Goal: Task Accomplishment & Management: Complete application form

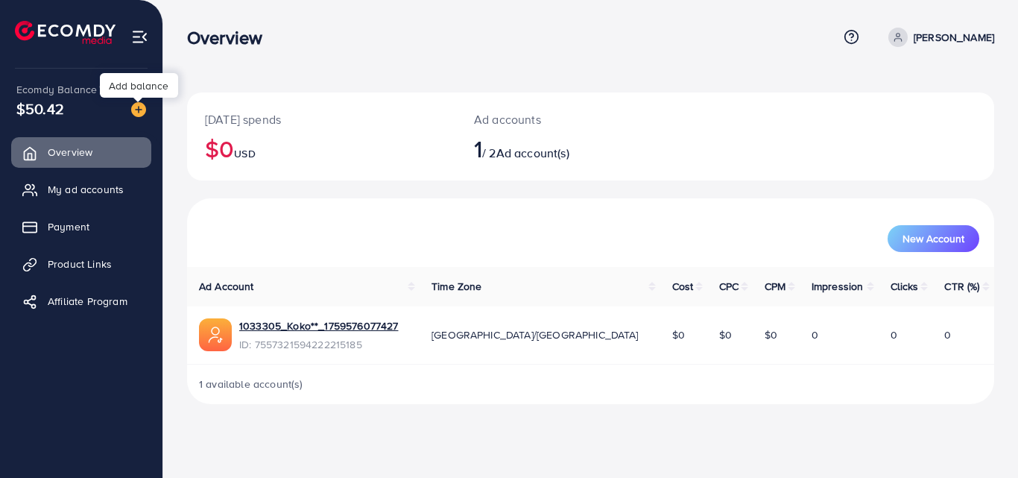
click at [142, 108] on img at bounding box center [138, 109] width 15 height 15
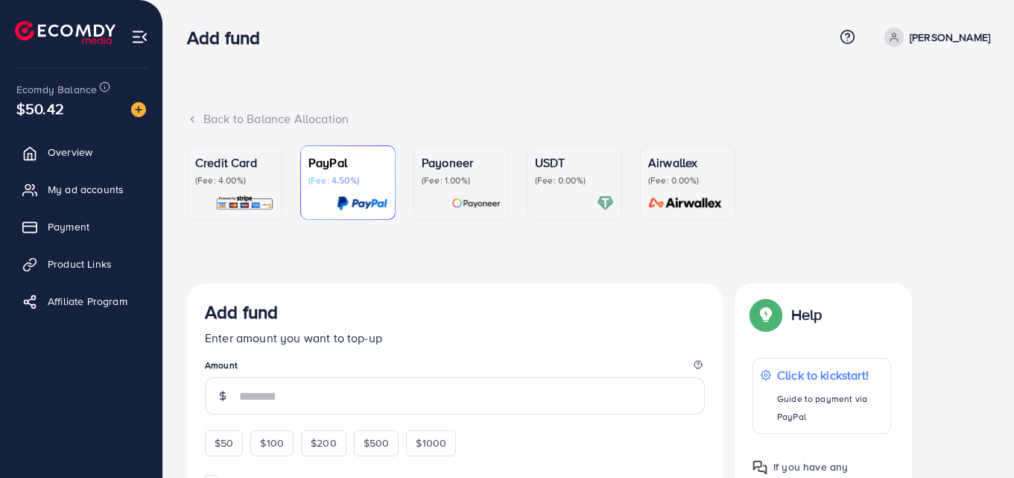
click at [550, 179] on p "(Fee: 0.00%)" at bounding box center [574, 180] width 79 height 12
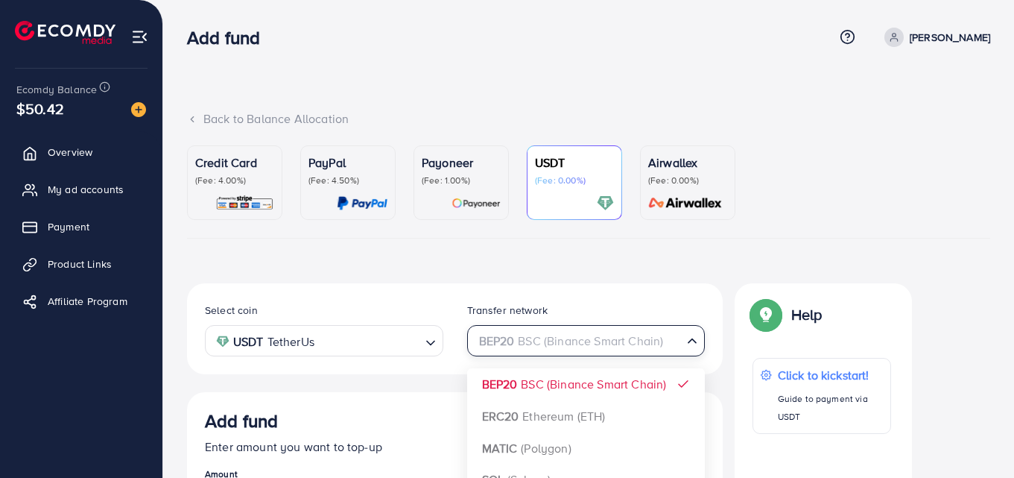
click at [685, 349] on span "Search for option" at bounding box center [692, 341] width 15 height 17
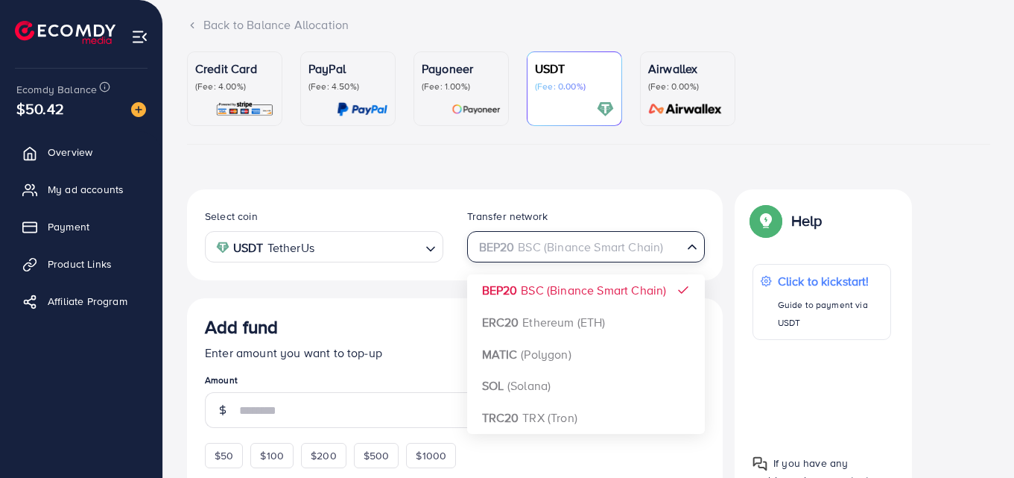
scroll to position [149, 0]
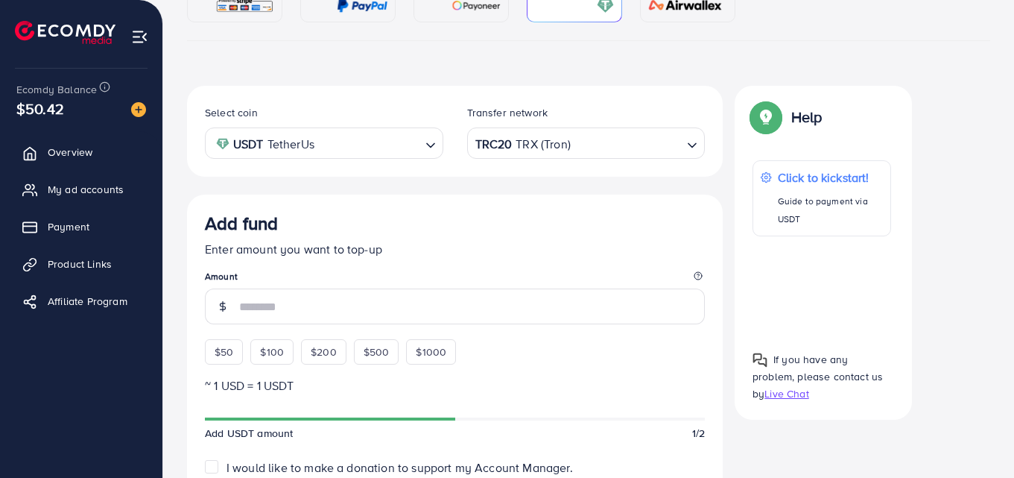
scroll to position [224, 0]
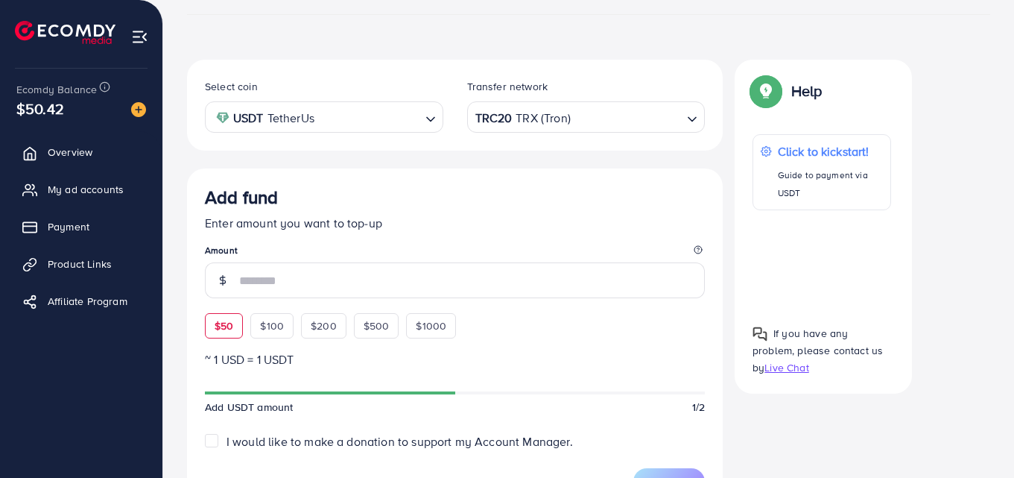
click at [242, 321] on div "$50" at bounding box center [224, 325] width 38 height 25
type input "**"
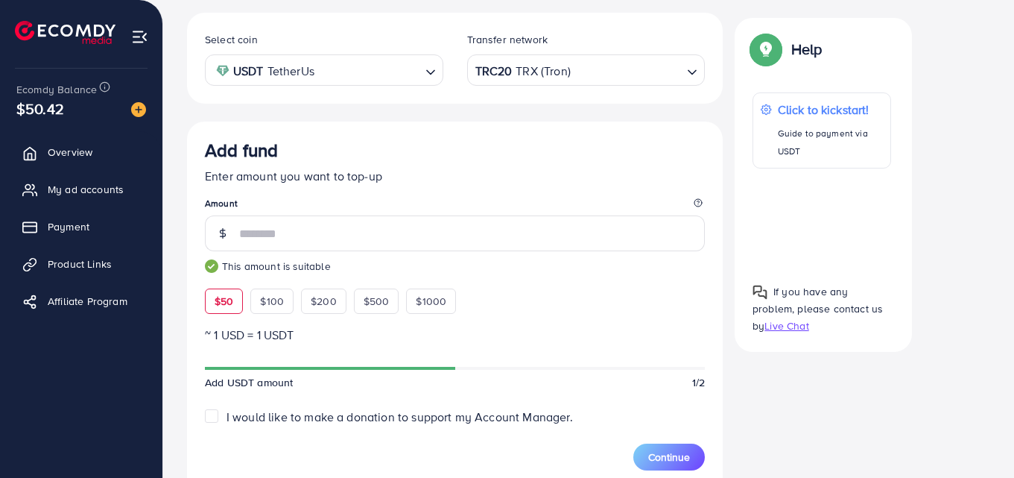
scroll to position [298, 0]
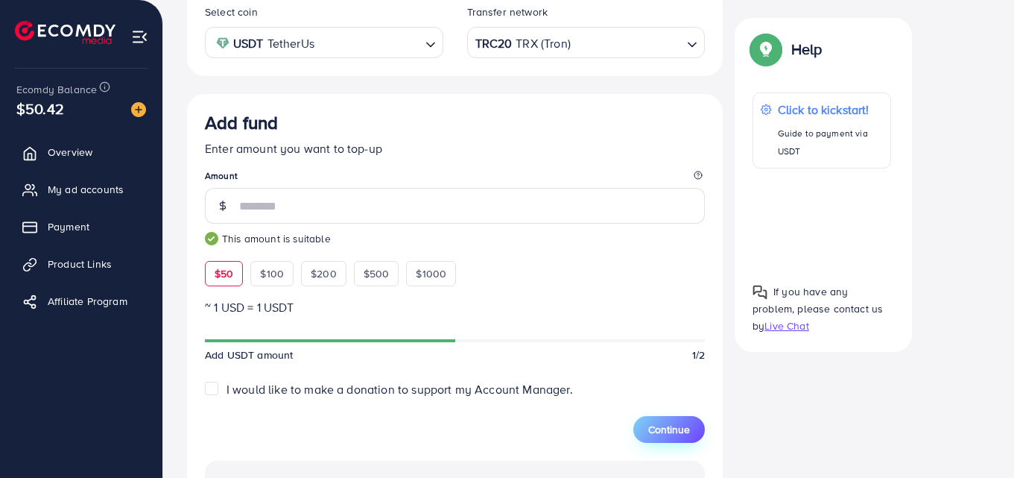
click at [674, 416] on button "Continue" at bounding box center [670, 429] width 72 height 27
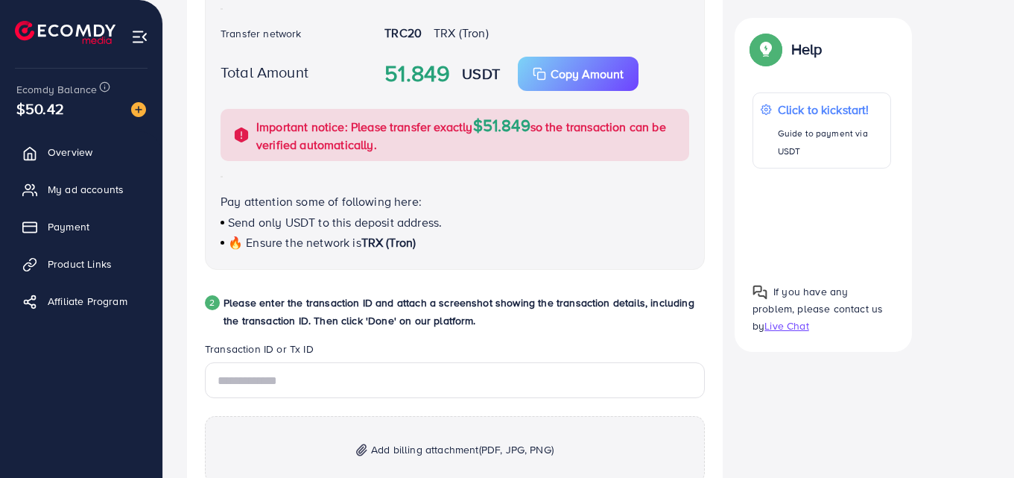
scroll to position [572, 0]
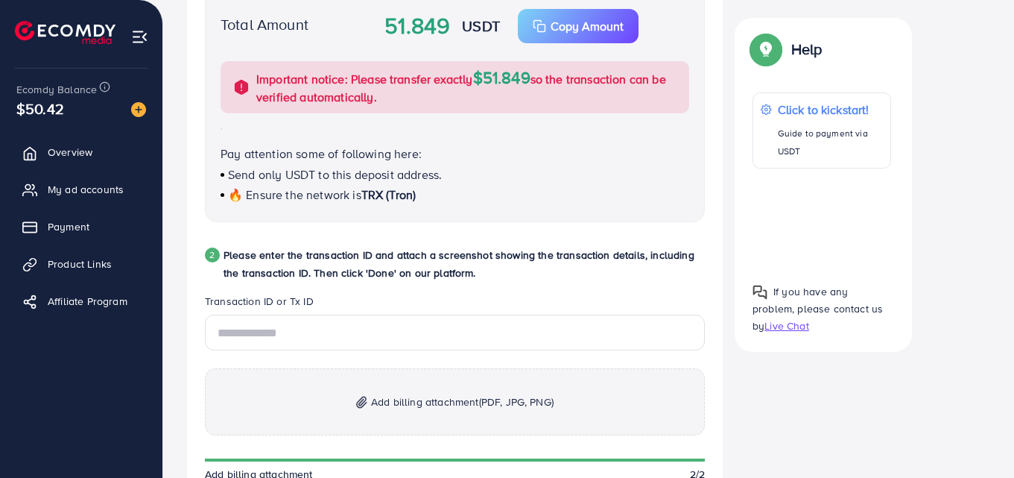
click at [603, 341] on div "Add billing attachment (PDF, JPG, PNG) Add billing attachment 2/2 Back Done" at bounding box center [455, 421] width 500 height 212
drag, startPoint x: 603, startPoint y: 341, endPoint x: 610, endPoint y: 331, distance: 11.8
click at [603, 342] on div "Add billing attachment (PDF, JPG, PNG) Add billing attachment 2/2 Back Done" at bounding box center [455, 421] width 500 height 212
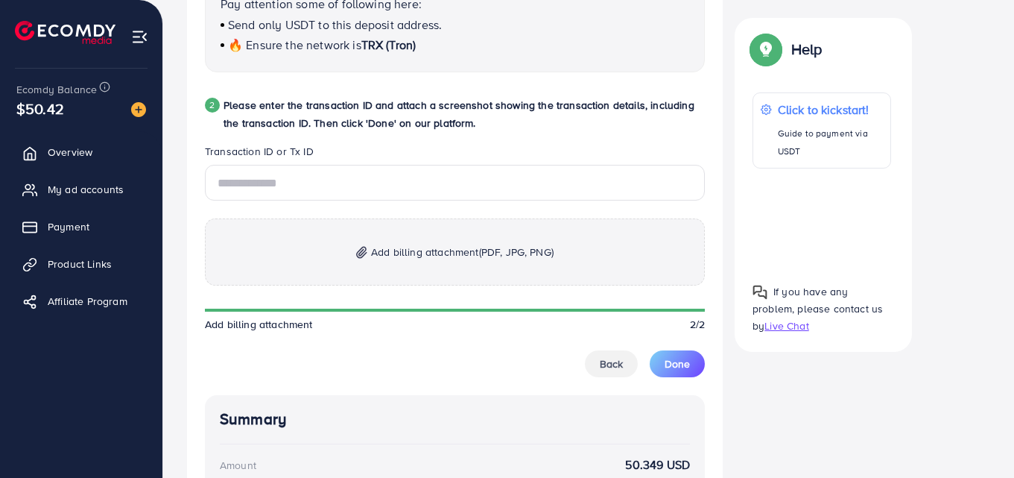
scroll to position [748, 0]
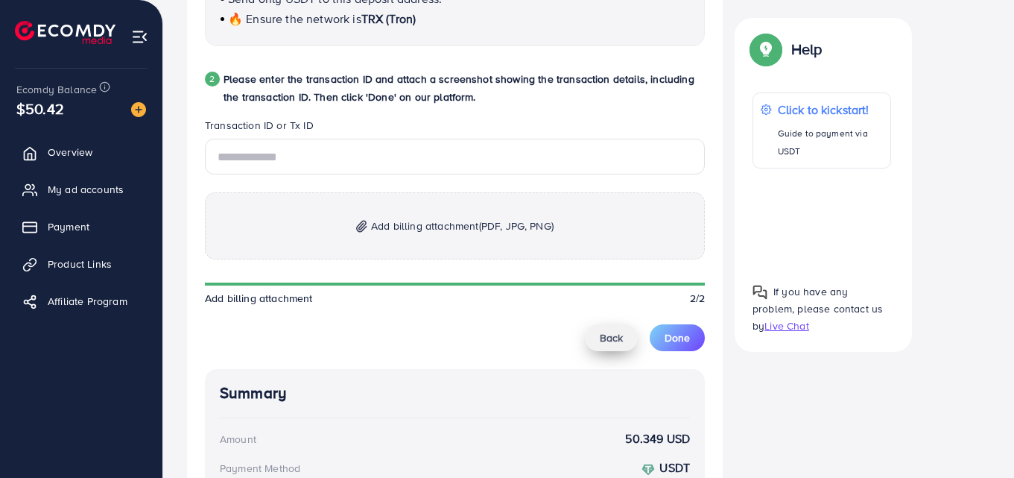
click at [616, 342] on span "Back" at bounding box center [611, 337] width 23 height 15
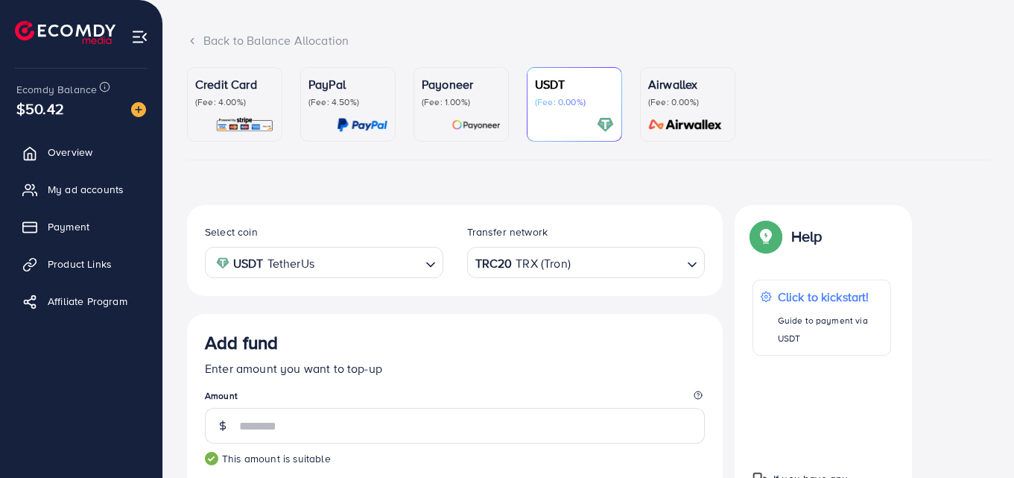
scroll to position [42, 0]
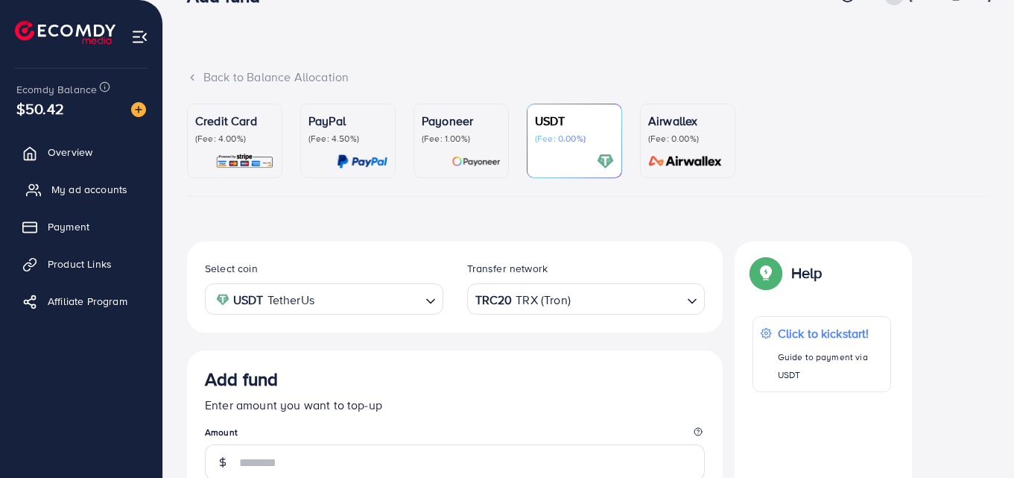
click at [79, 194] on span "My ad accounts" at bounding box center [89, 189] width 76 height 15
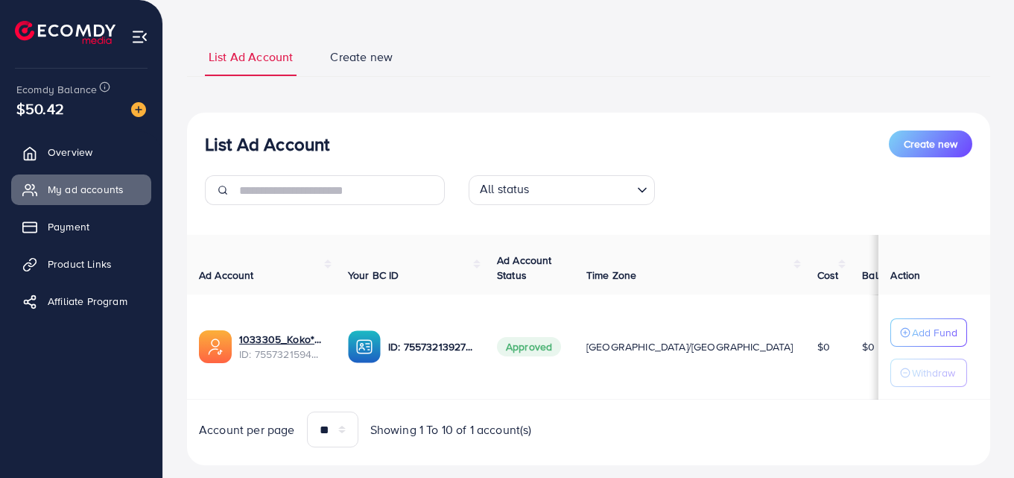
scroll to position [75, 0]
click at [921, 332] on p "Add Fund" at bounding box center [934, 332] width 45 height 18
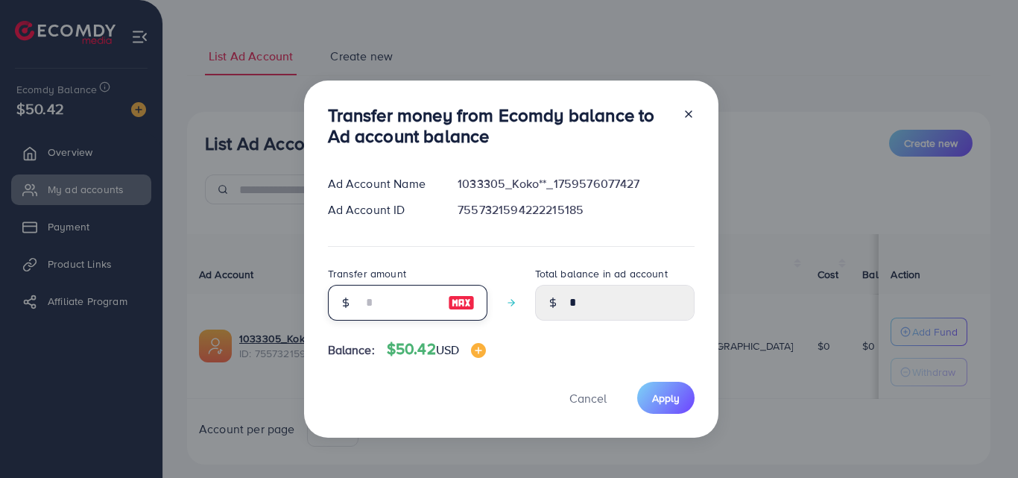
click at [388, 310] on input "number" at bounding box center [399, 303] width 75 height 36
type input "*"
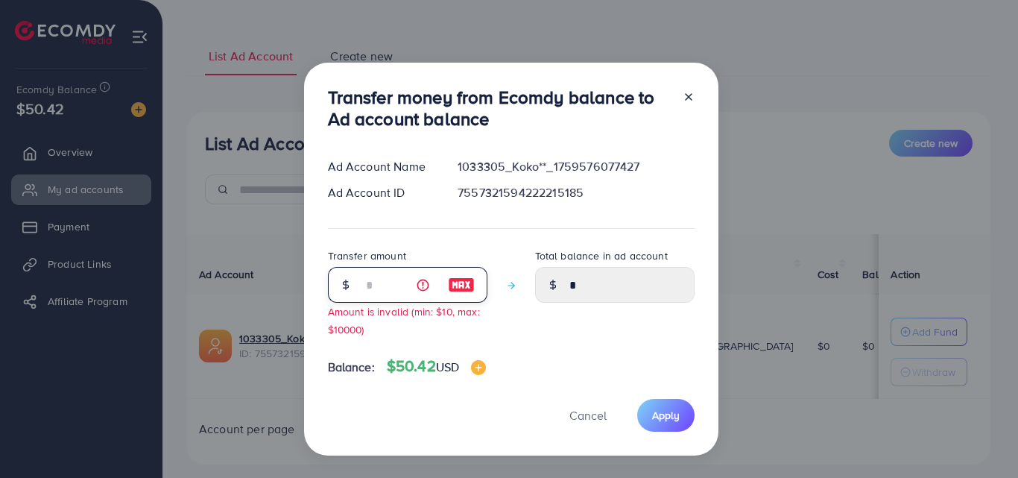
type input "****"
type input "**"
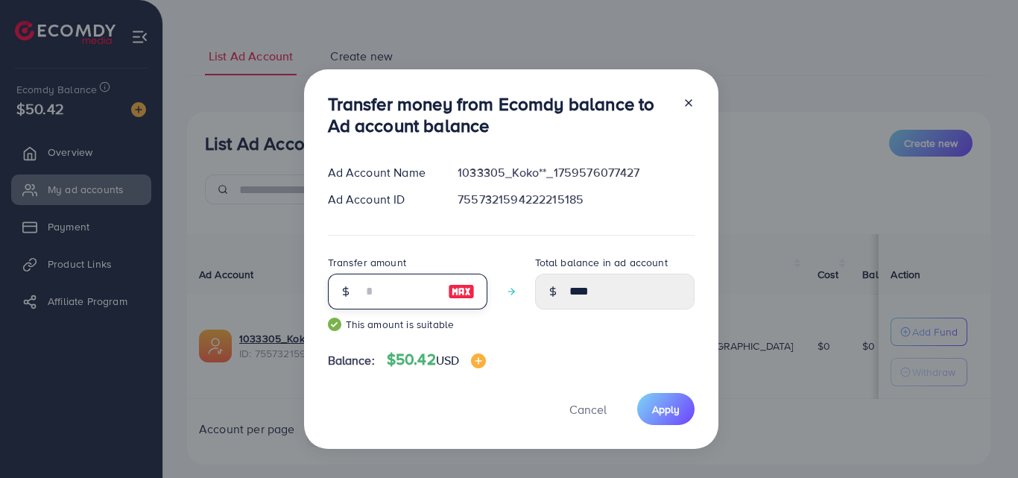
type input "*****"
type input "**"
click at [657, 410] on span "Apply" at bounding box center [666, 409] width 28 height 15
click at [655, 408] on span "Apply" at bounding box center [666, 409] width 28 height 15
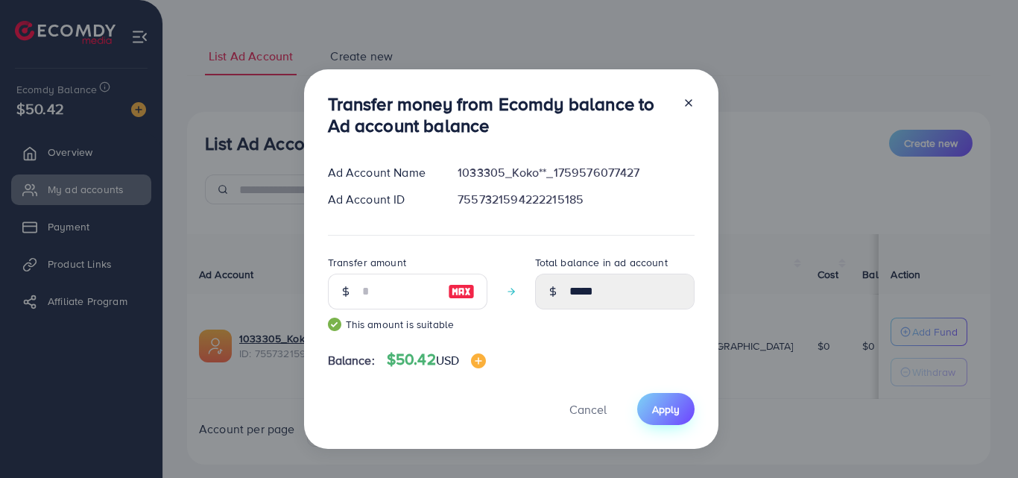
click at [655, 408] on span "Apply" at bounding box center [666, 409] width 28 height 15
click at [654, 407] on span "Apply" at bounding box center [666, 409] width 28 height 15
click at [657, 409] on span "Apply" at bounding box center [666, 409] width 28 height 15
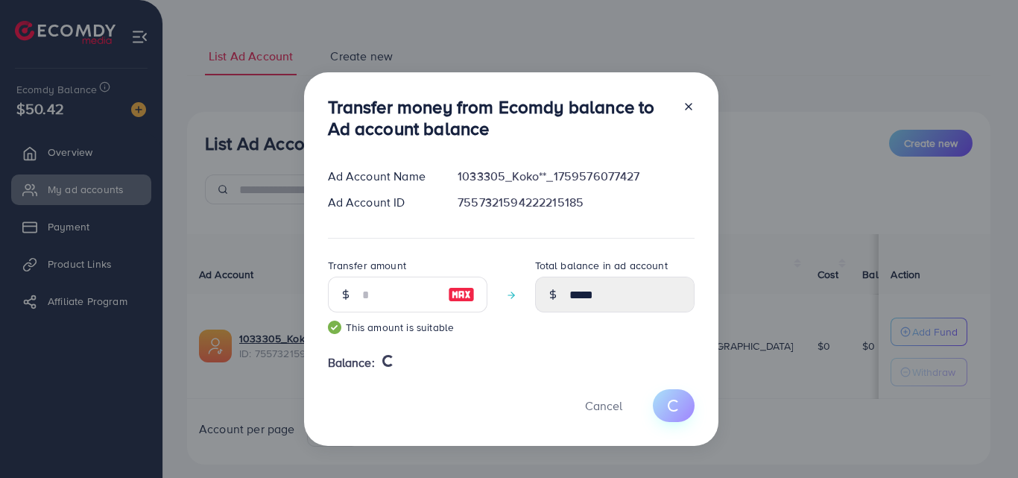
type input "*"
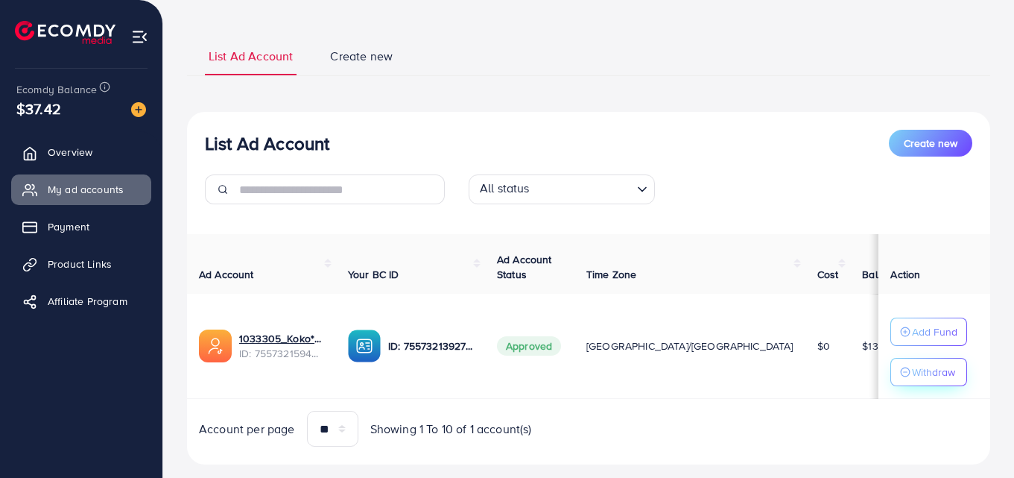
click at [917, 374] on p "Withdraw" at bounding box center [933, 372] width 43 height 18
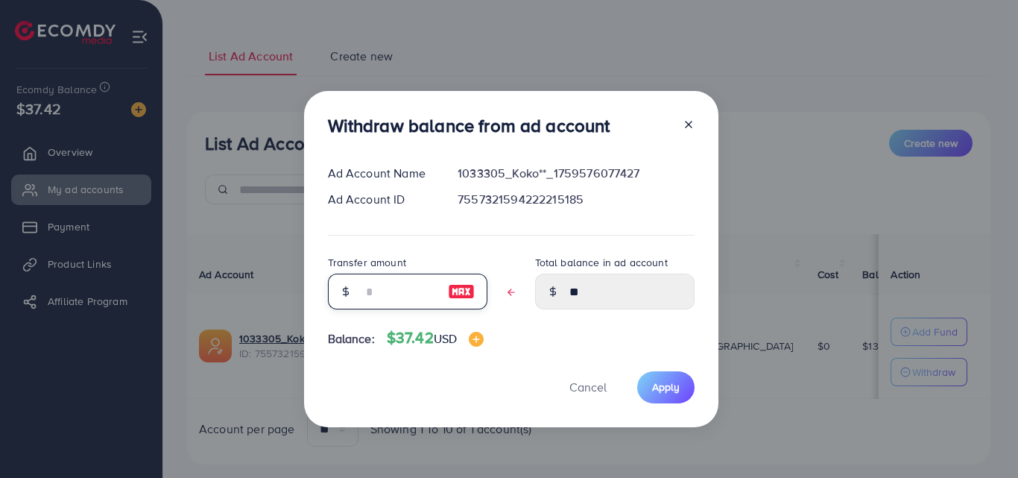
click at [382, 300] on input "text" at bounding box center [399, 292] width 75 height 36
type input "*"
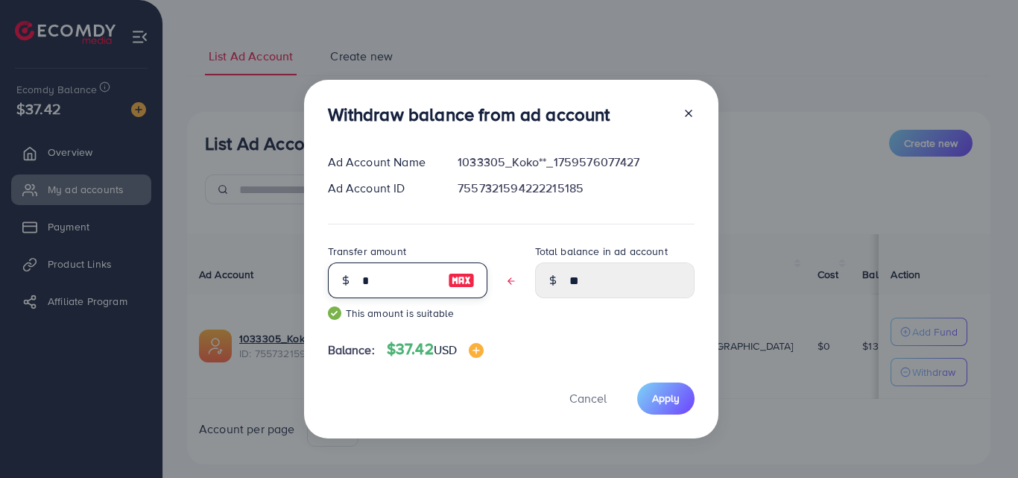
type input "*****"
type input "**"
type input "****"
type input "**"
click at [656, 400] on span "Apply" at bounding box center [666, 398] width 28 height 15
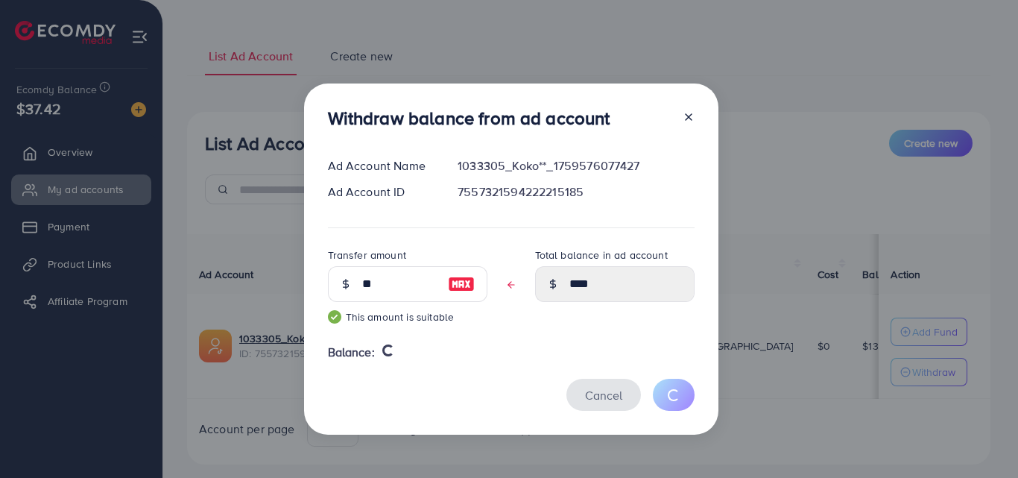
type input "**"
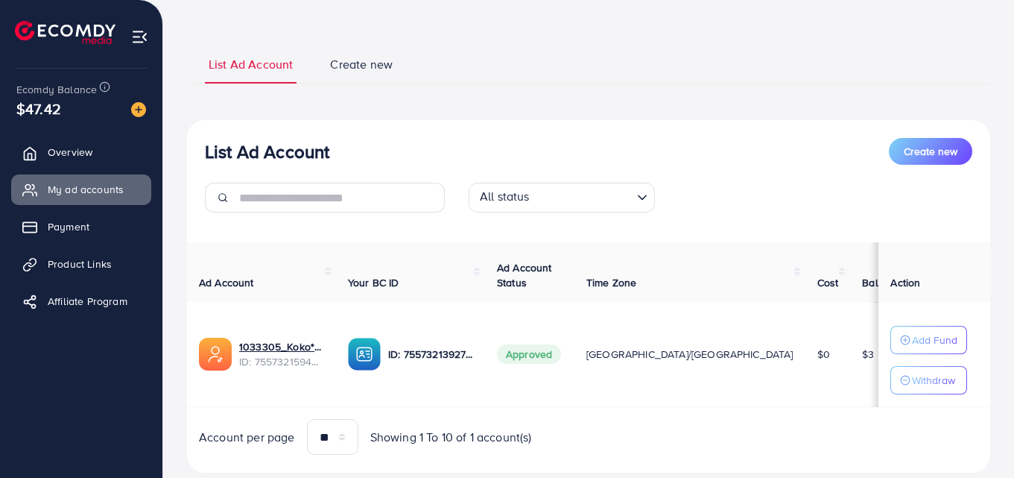
scroll to position [32, 0]
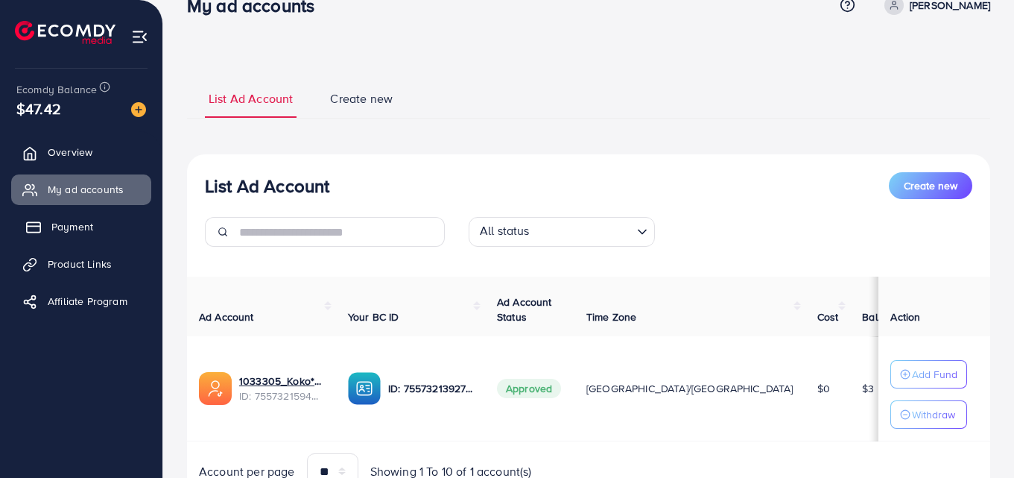
click at [75, 228] on span "Payment" at bounding box center [72, 226] width 42 height 15
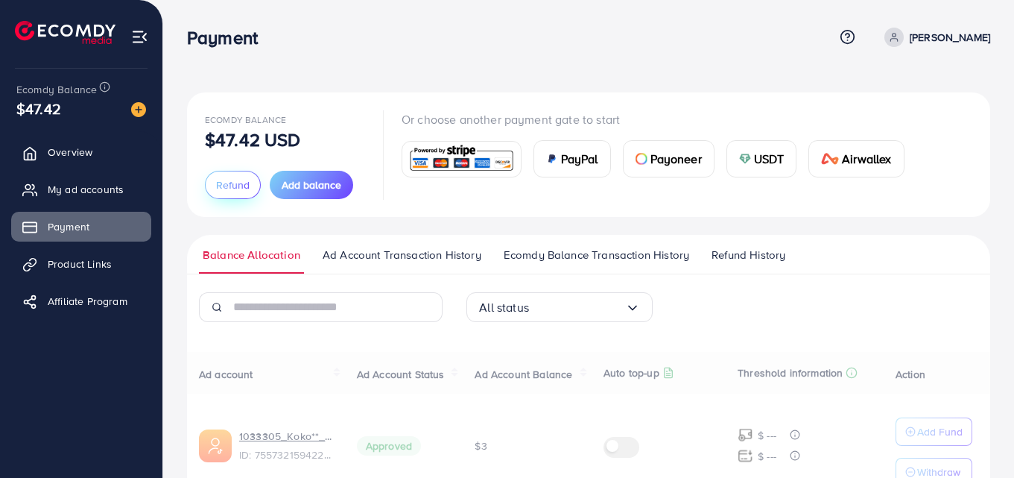
click at [221, 183] on span "Refund" at bounding box center [233, 184] width 34 height 15
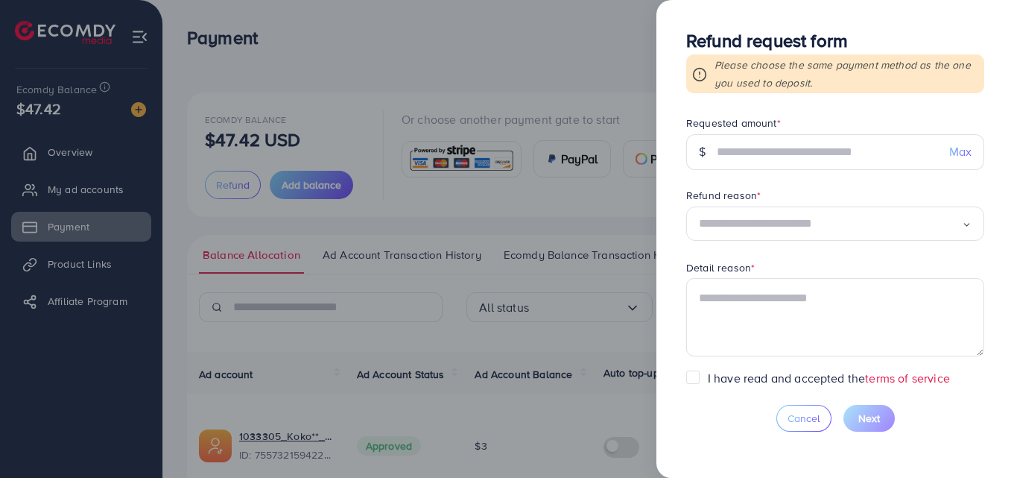
click at [958, 157] on span "Max" at bounding box center [961, 151] width 22 height 17
type input "*****"
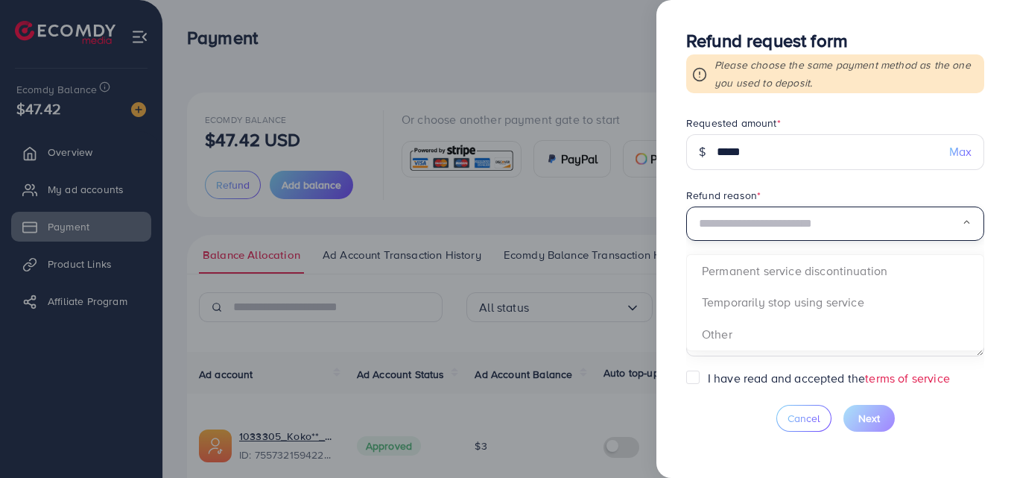
click at [767, 230] on input "Search for option" at bounding box center [830, 223] width 263 height 23
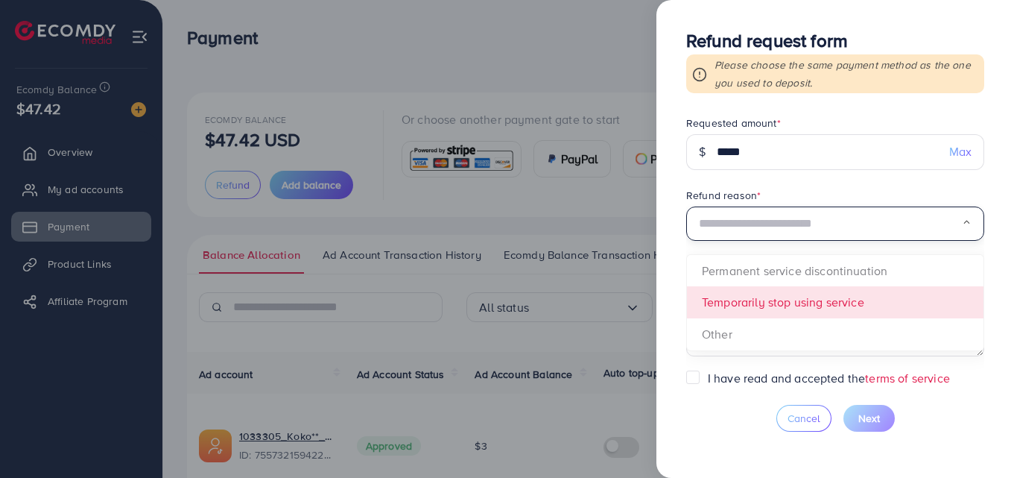
click at [769, 306] on form "Requested amount * $ ***** Max Refund reason * Loading... Permanent service dis…" at bounding box center [835, 243] width 298 height 254
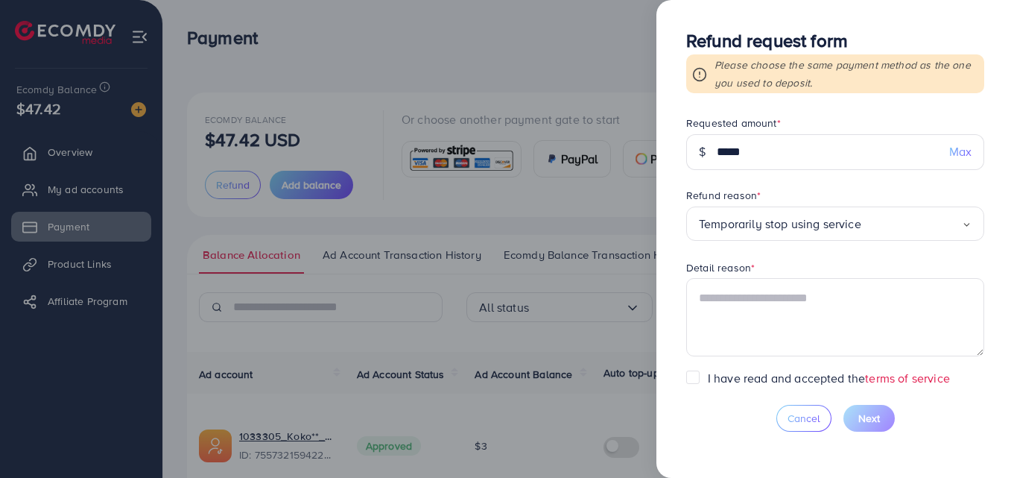
scroll to position [75, 0]
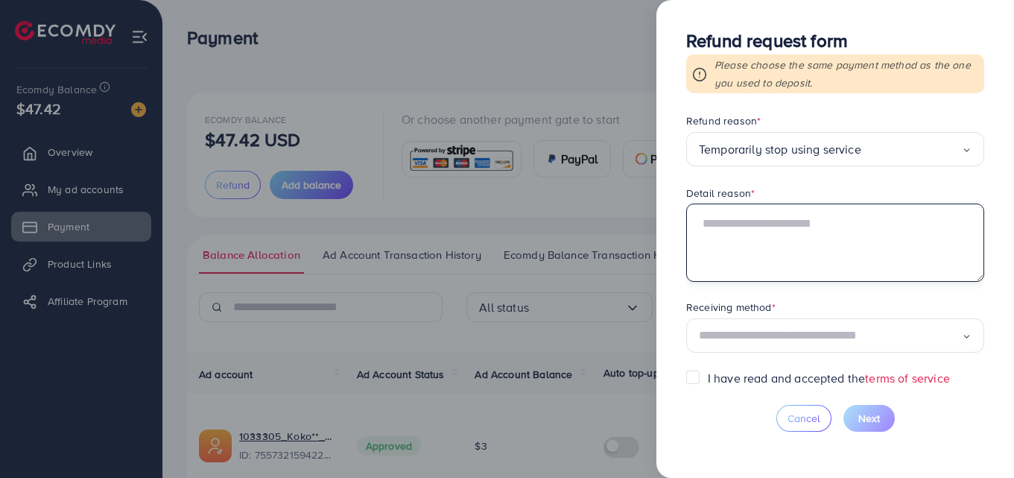
click at [784, 230] on textarea at bounding box center [835, 242] width 298 height 78
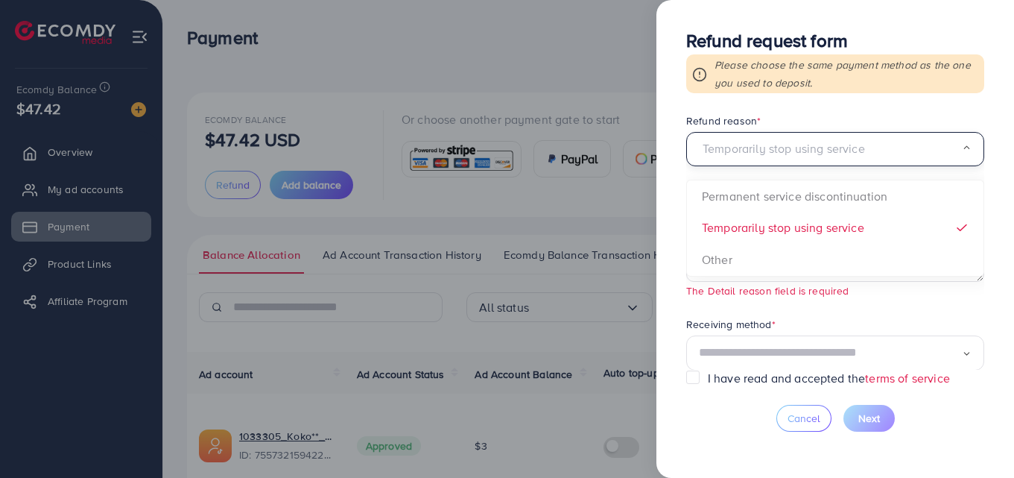
drag, startPoint x: 871, startPoint y: 148, endPoint x: 827, endPoint y: 154, distance: 45.2
click at [827, 154] on input "Search for option" at bounding box center [830, 149] width 263 height 23
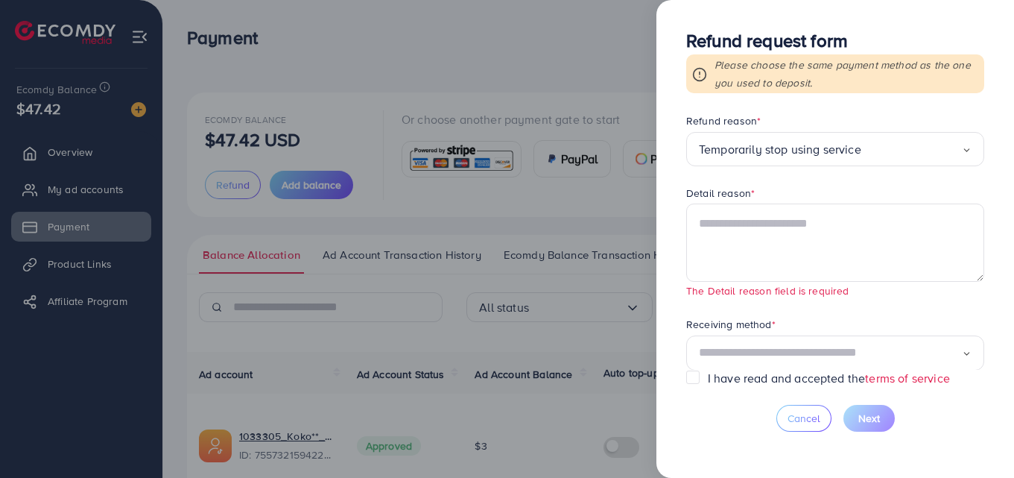
click at [862, 224] on form "Requested amount * $ ***** Max Refund reason * Temporarily stop using service L…" at bounding box center [835, 243] width 298 height 254
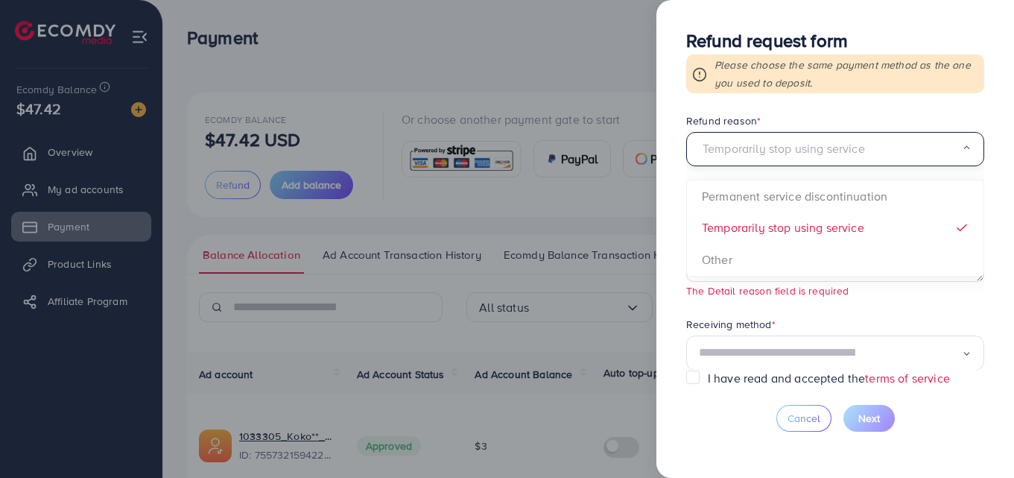
click at [859, 151] on div "Temporarily stop using service" at bounding box center [830, 149] width 263 height 23
click at [867, 152] on input "Search for option" at bounding box center [830, 149] width 263 height 23
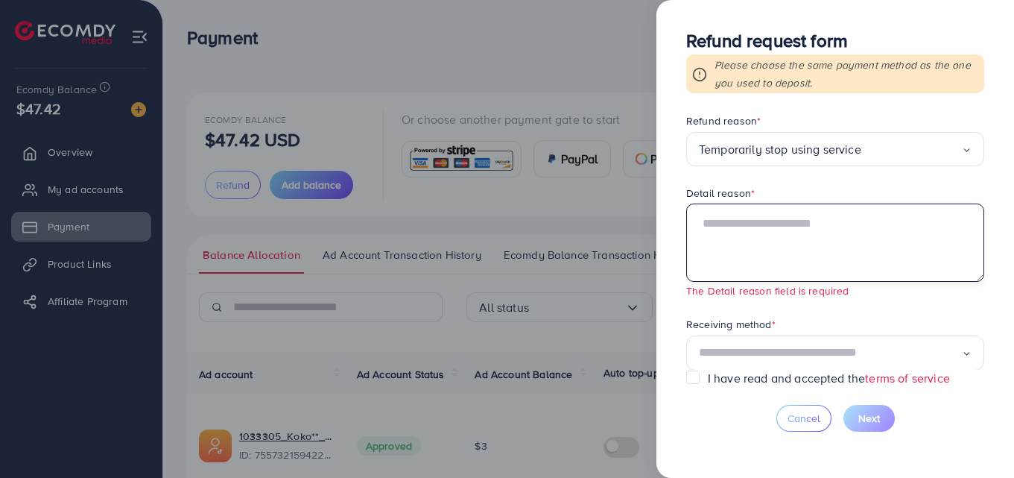
click at [808, 250] on textarea at bounding box center [835, 242] width 298 height 78
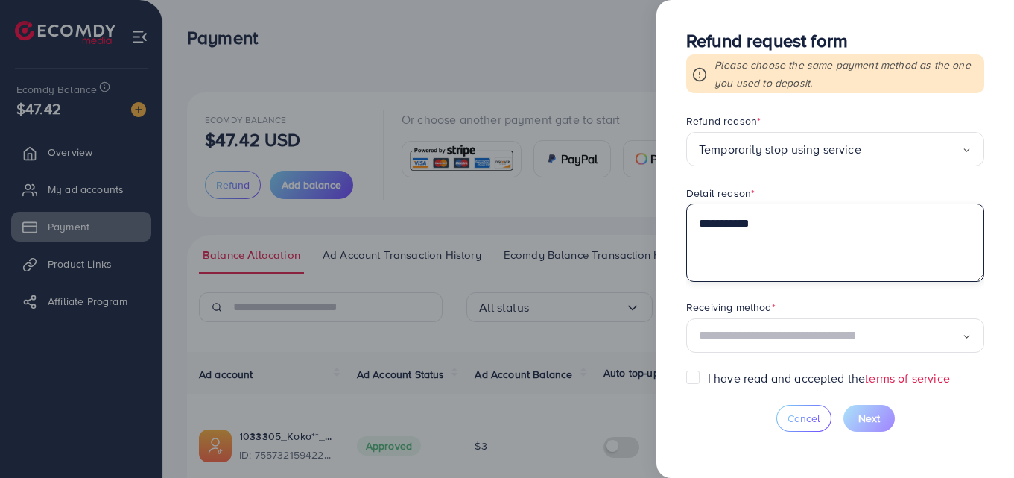
type textarea "**********"
click at [965, 336] on polyline "Search for option" at bounding box center [967, 336] width 5 height 2
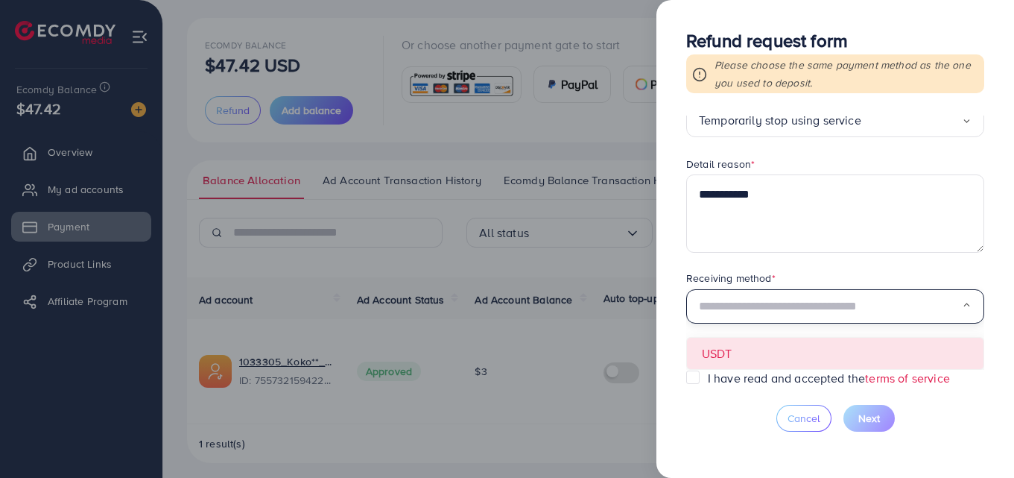
click at [821, 352] on form "**********" at bounding box center [835, 243] width 298 height 254
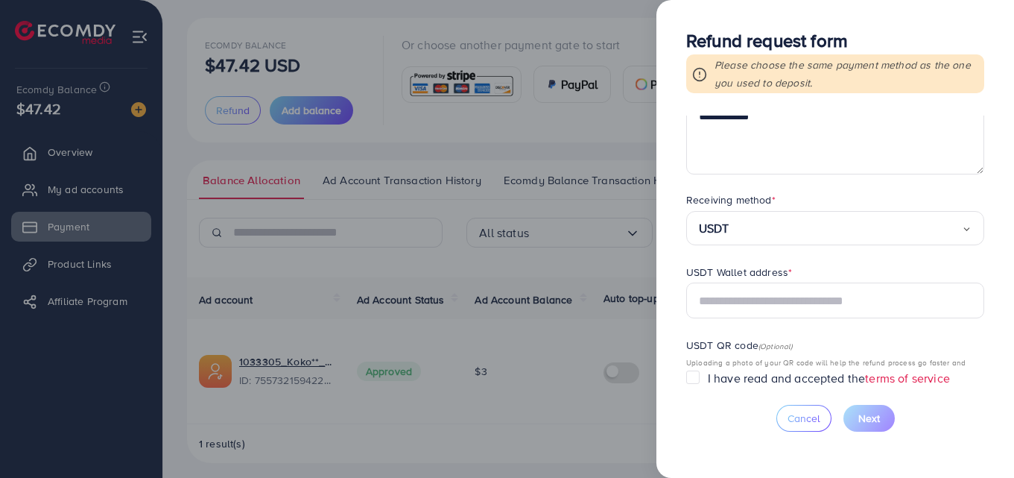
scroll to position [178, 0]
click at [799, 417] on span "Cancel" at bounding box center [804, 418] width 33 height 15
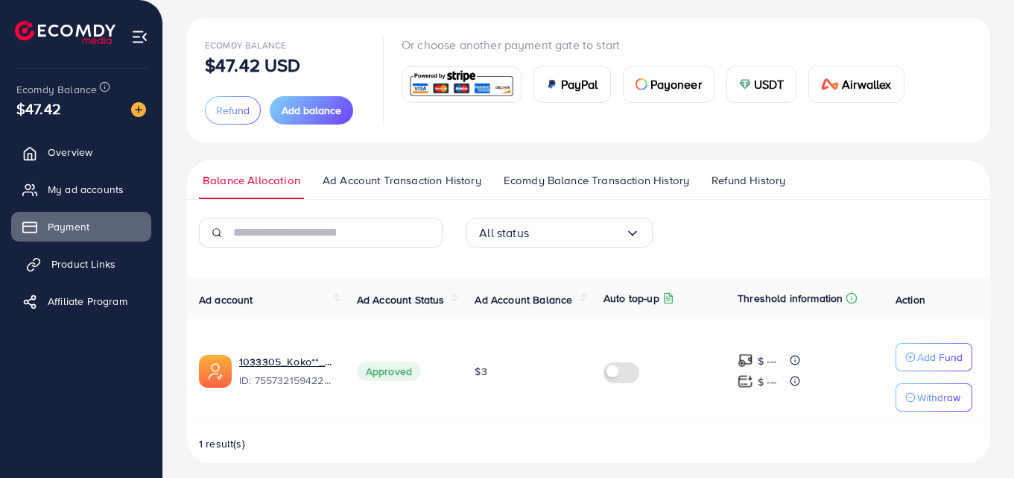
click at [61, 264] on span "Product Links" at bounding box center [83, 263] width 64 height 15
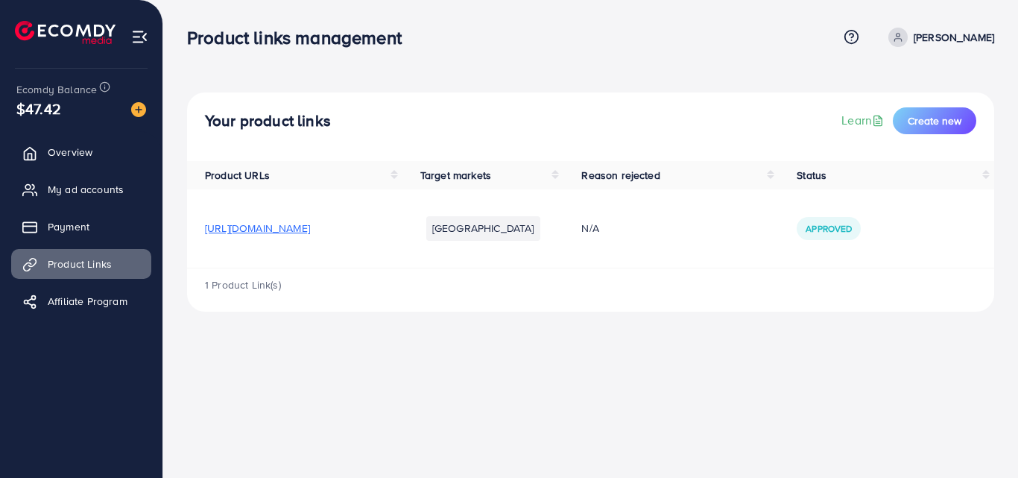
click at [564, 178] on th "Target markets" at bounding box center [483, 175] width 162 height 28
click at [564, 176] on th "Target markets" at bounding box center [483, 175] width 162 height 28
click at [601, 278] on div "1 Product Link(s)" at bounding box center [590, 289] width 807 height 43
click at [564, 175] on th "Target markets" at bounding box center [483, 175] width 162 height 28
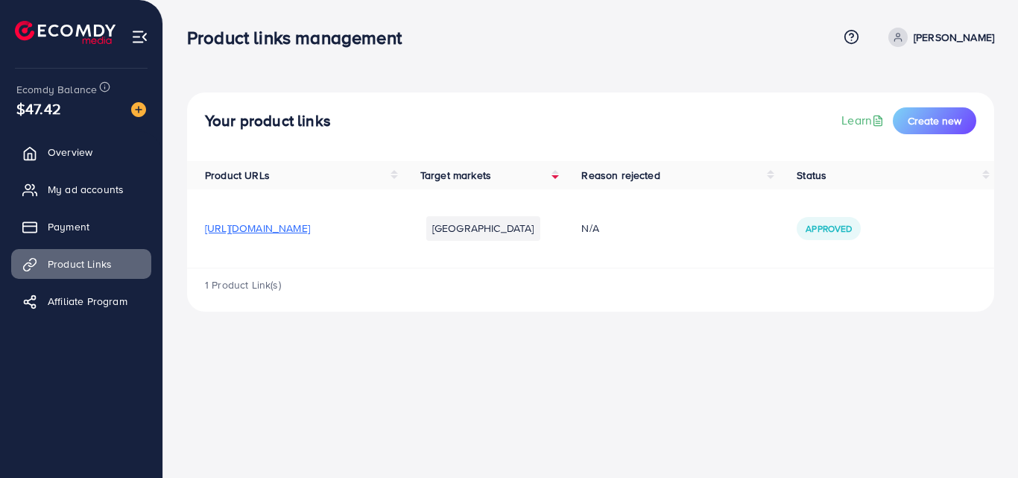
click at [564, 175] on th "Target markets" at bounding box center [483, 175] width 162 height 28
click at [402, 178] on th "Product URLs" at bounding box center [294, 175] width 215 height 28
click at [779, 177] on th "Reason rejected" at bounding box center [670, 175] width 215 height 28
click at [779, 180] on th "Reason rejected" at bounding box center [670, 175] width 215 height 28
click at [991, 181] on th "Status" at bounding box center [886, 175] width 215 height 28
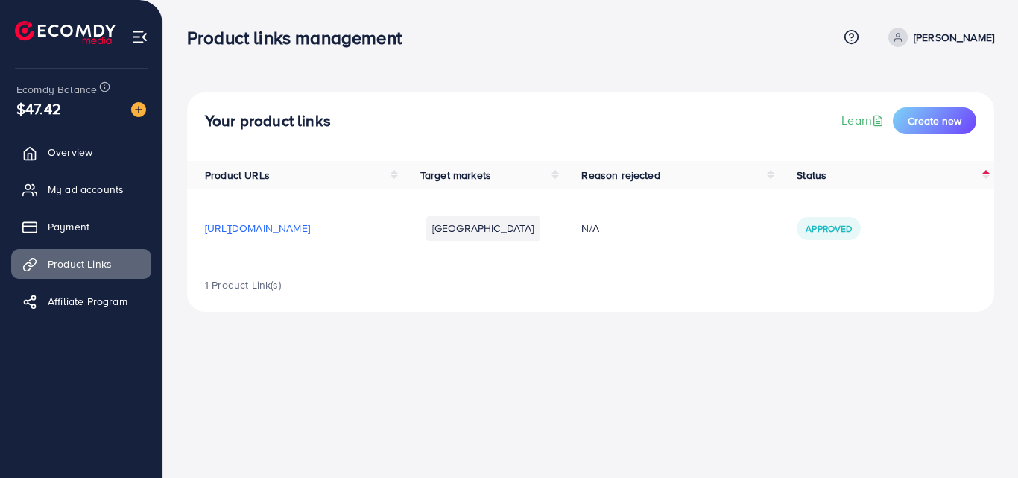
click at [985, 181] on th "Status" at bounding box center [886, 175] width 215 height 28
drag, startPoint x: 601, startPoint y: 77, endPoint x: 581, endPoint y: 75, distance: 19.5
click at [581, 75] on div "Your product links Learn Create new Product URLs Target markets Reason rejected…" at bounding box center [590, 167] width 855 height 335
click at [71, 303] on span "Affiliate Program" at bounding box center [91, 301] width 80 height 15
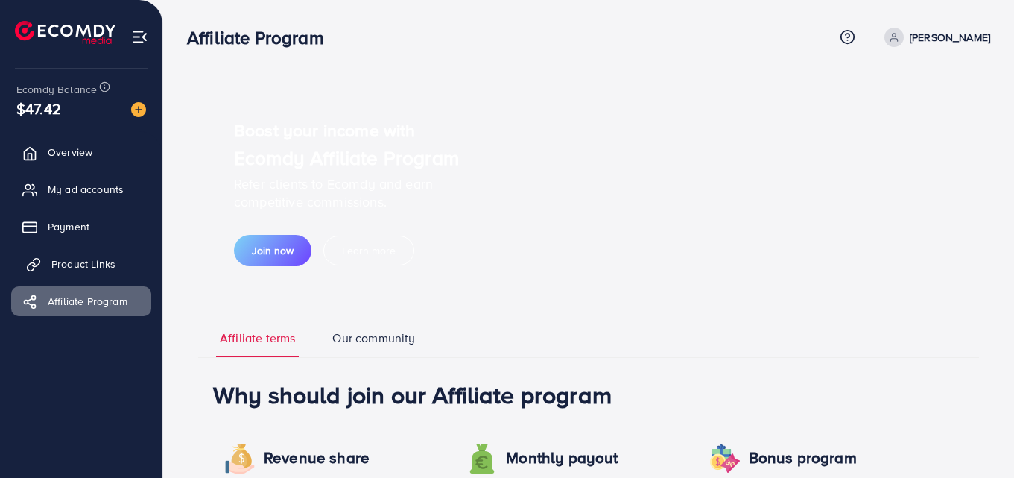
click at [83, 256] on link "Product Links" at bounding box center [81, 264] width 140 height 30
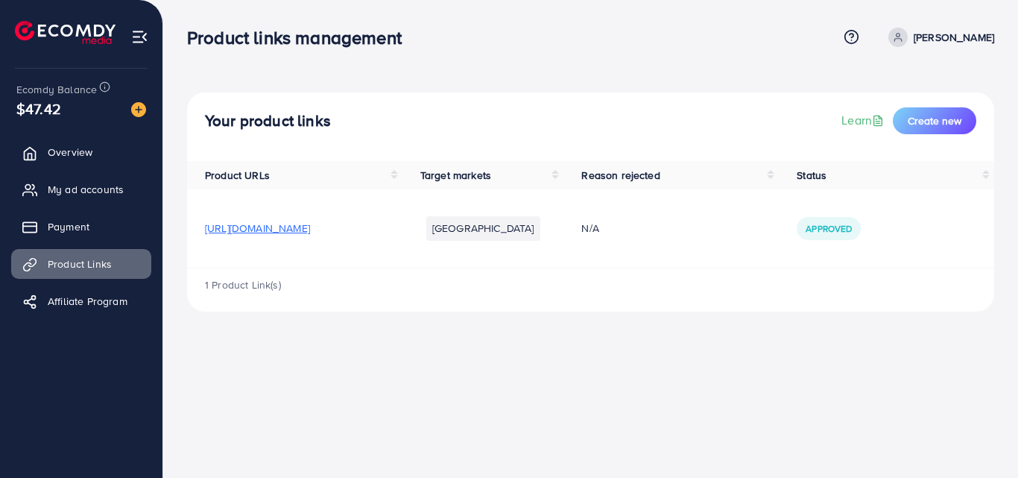
click at [310, 225] on span "[URL][DOMAIN_NAME]" at bounding box center [257, 228] width 105 height 15
click at [707, 61] on nav "Product links management Help Center Contact Support Term and policy About Us […" at bounding box center [590, 36] width 807 height 53
click at [665, 79] on div "Your product links Learn Create new Product URLs Target markets Reason rejected…" at bounding box center [590, 167] width 855 height 335
click at [604, 281] on div "1 Product Link(s)" at bounding box center [590, 289] width 807 height 43
click at [900, 36] on circle at bounding box center [899, 36] width 4 height 4
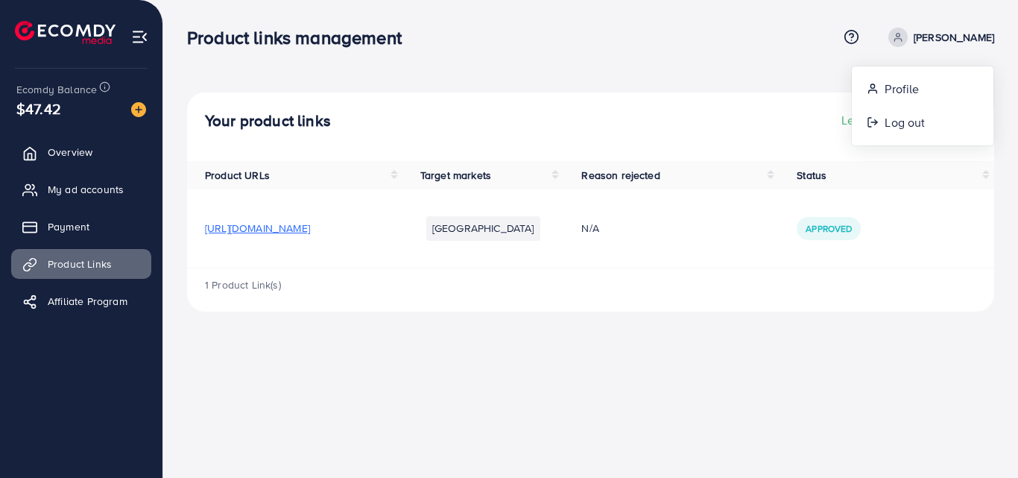
click at [752, 74] on div "Your product links Learn Create new Product URLs Target markets Reason rejected…" at bounding box center [590, 167] width 855 height 335
click at [952, 120] on span "Create new" at bounding box center [935, 120] width 54 height 15
click at [945, 120] on span "Create new" at bounding box center [935, 120] width 54 height 15
click at [927, 116] on span "Create new" at bounding box center [935, 120] width 54 height 15
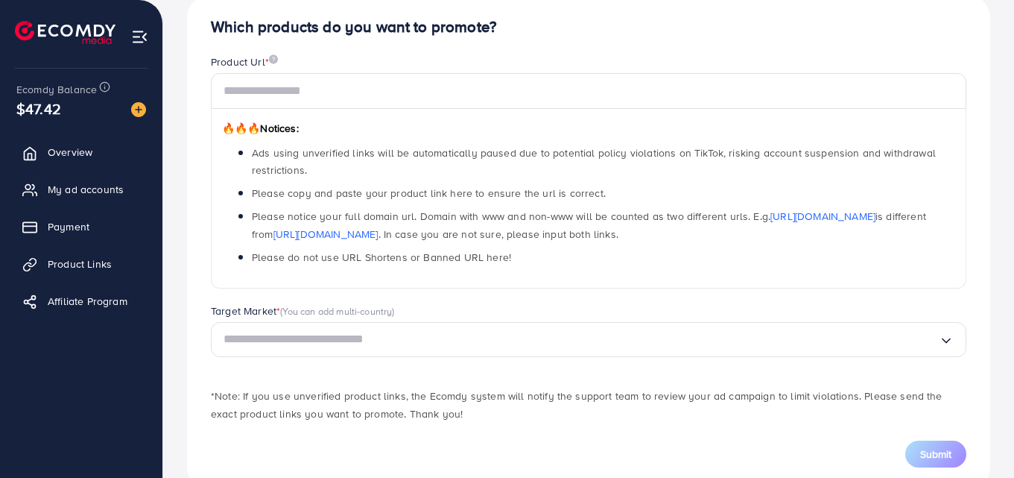
scroll to position [149, 0]
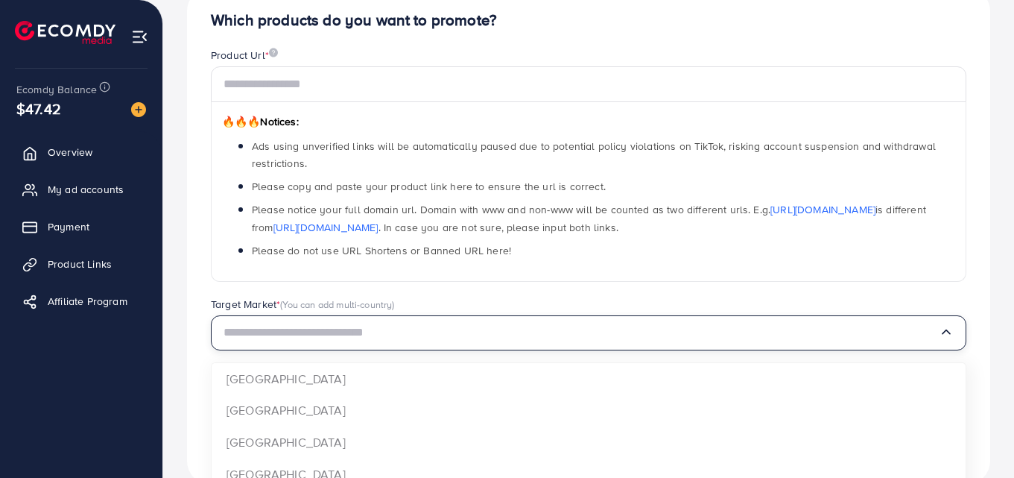
click at [311, 334] on input "Search for option" at bounding box center [582, 332] width 716 height 23
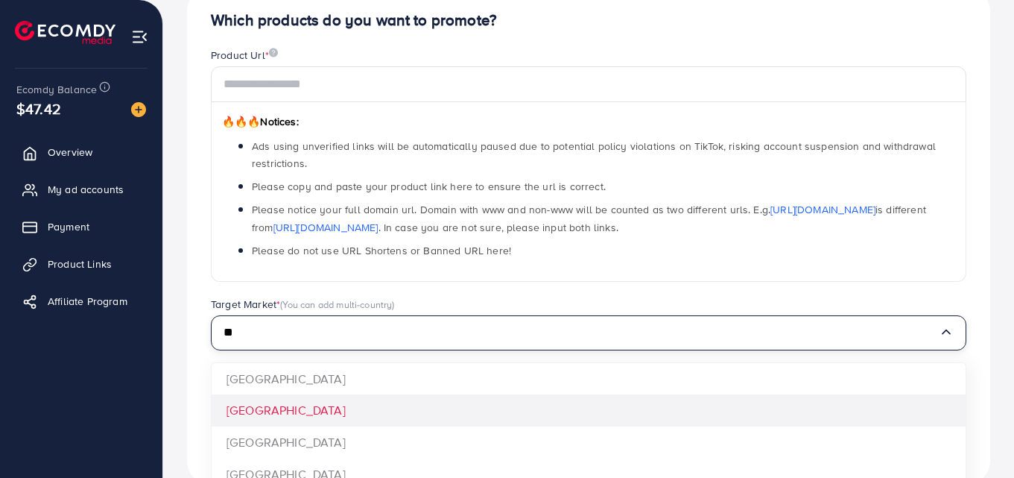
type input "**"
click at [278, 410] on div "Which products do you want to promote? Product Url * 🔥🔥🔥 Notices: Ads using unv…" at bounding box center [589, 235] width 804 height 497
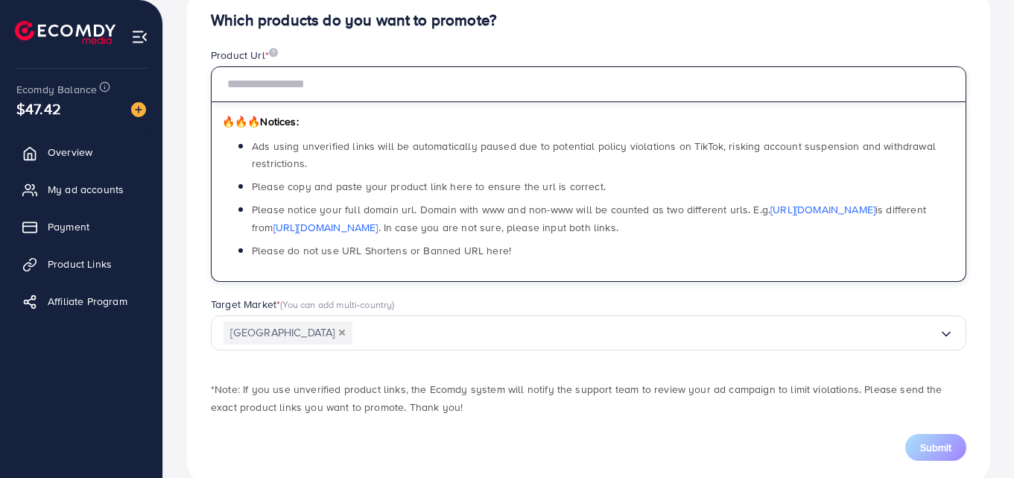
click at [260, 85] on input "text" at bounding box center [589, 84] width 756 height 36
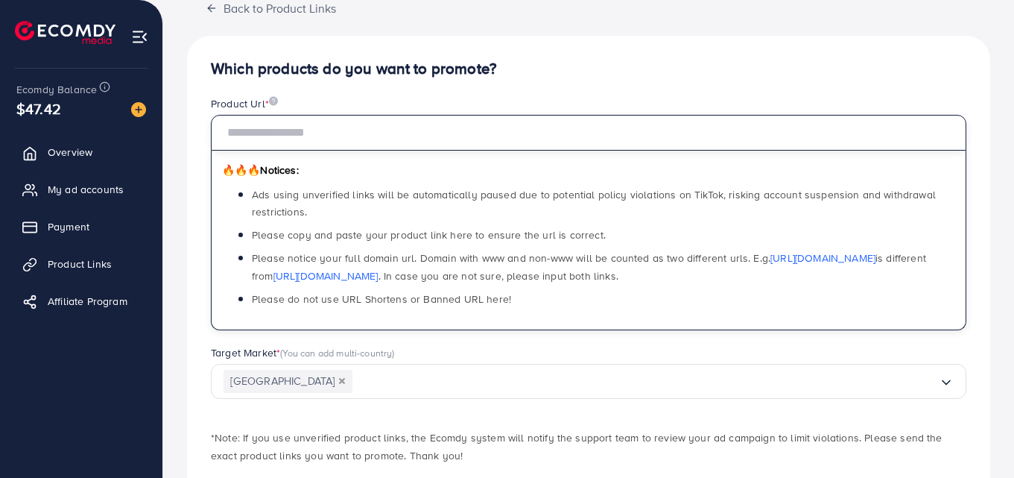
scroll to position [75, 0]
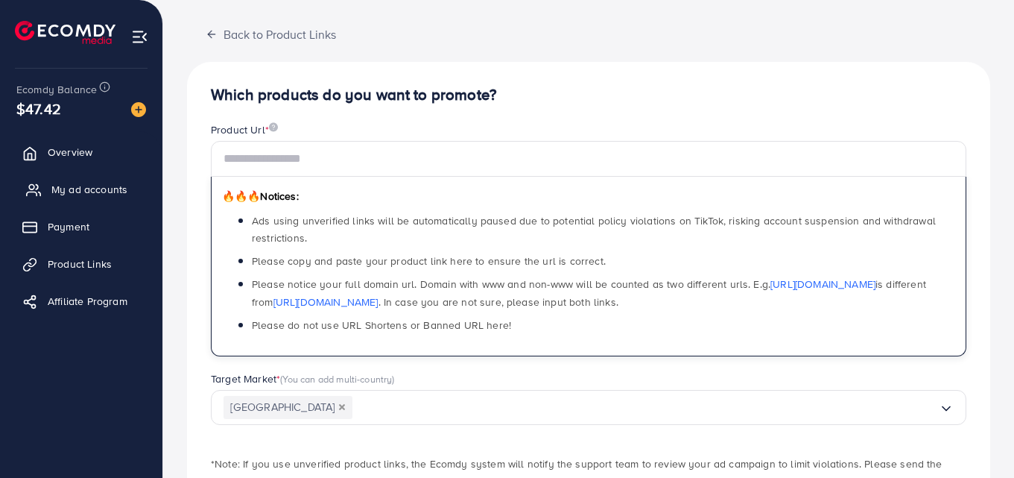
click at [70, 192] on span "My ad accounts" at bounding box center [89, 189] width 76 height 15
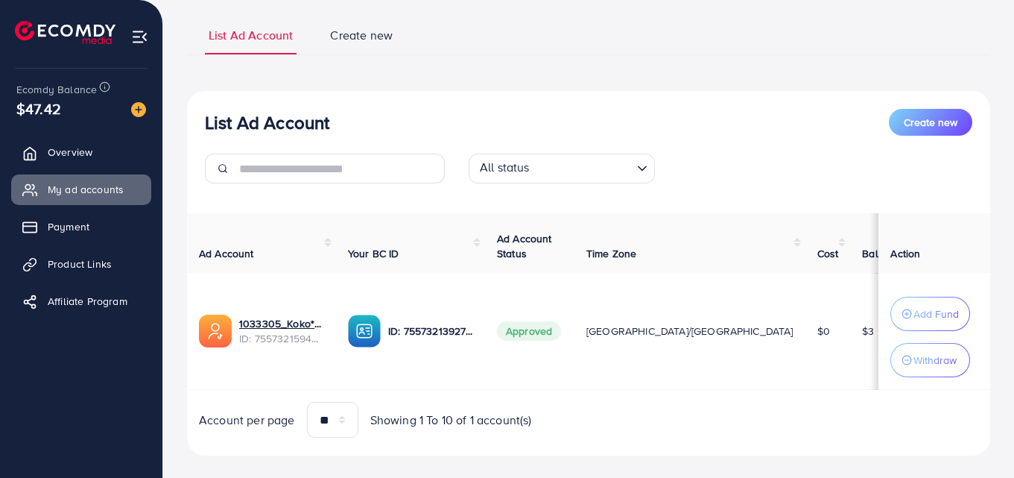
scroll to position [119, 0]
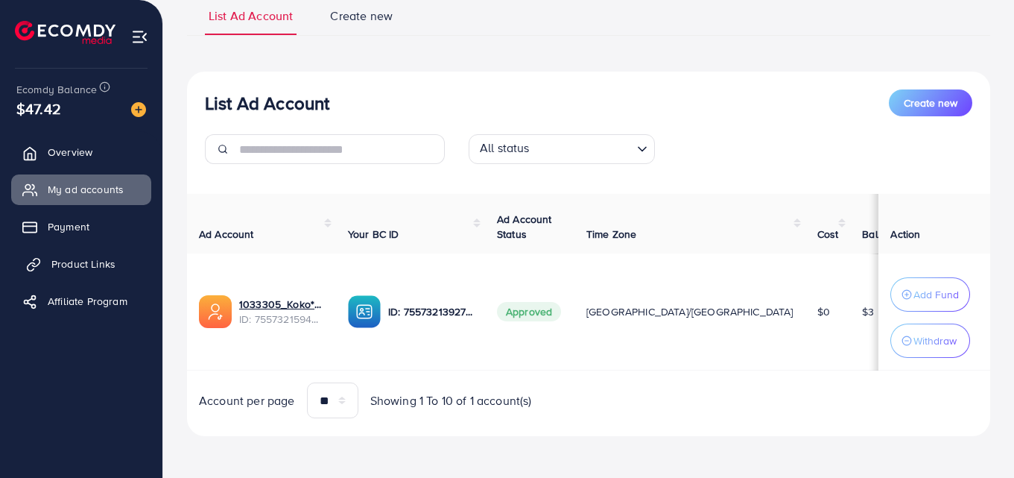
click at [100, 260] on span "Product Links" at bounding box center [83, 263] width 64 height 15
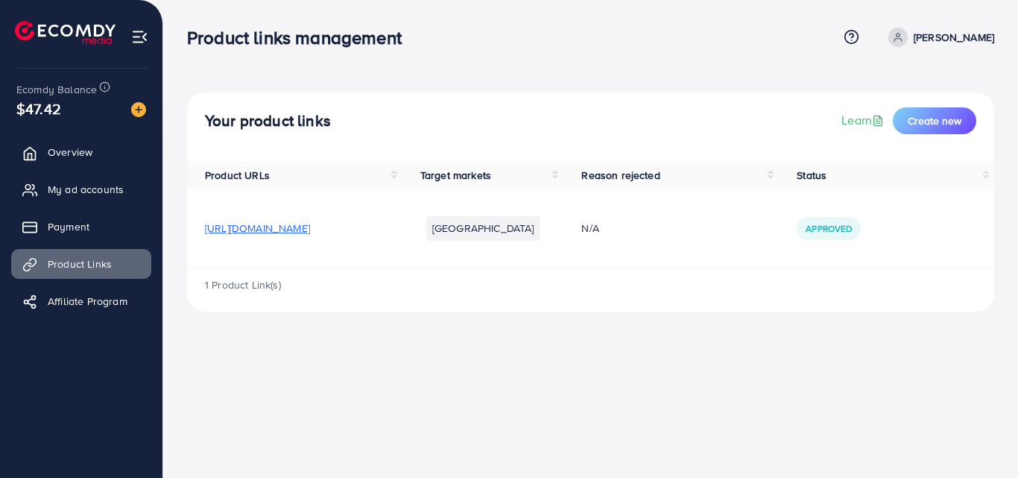
click at [310, 224] on span "[URL][DOMAIN_NAME]" at bounding box center [257, 228] width 105 height 15
click at [291, 226] on span "[URL][DOMAIN_NAME]" at bounding box center [257, 228] width 105 height 15
click at [852, 231] on span "Approved" at bounding box center [829, 228] width 46 height 13
click at [310, 224] on span "[URL][DOMAIN_NAME]" at bounding box center [257, 228] width 105 height 15
